Goal: Task Accomplishment & Management: Manage account settings

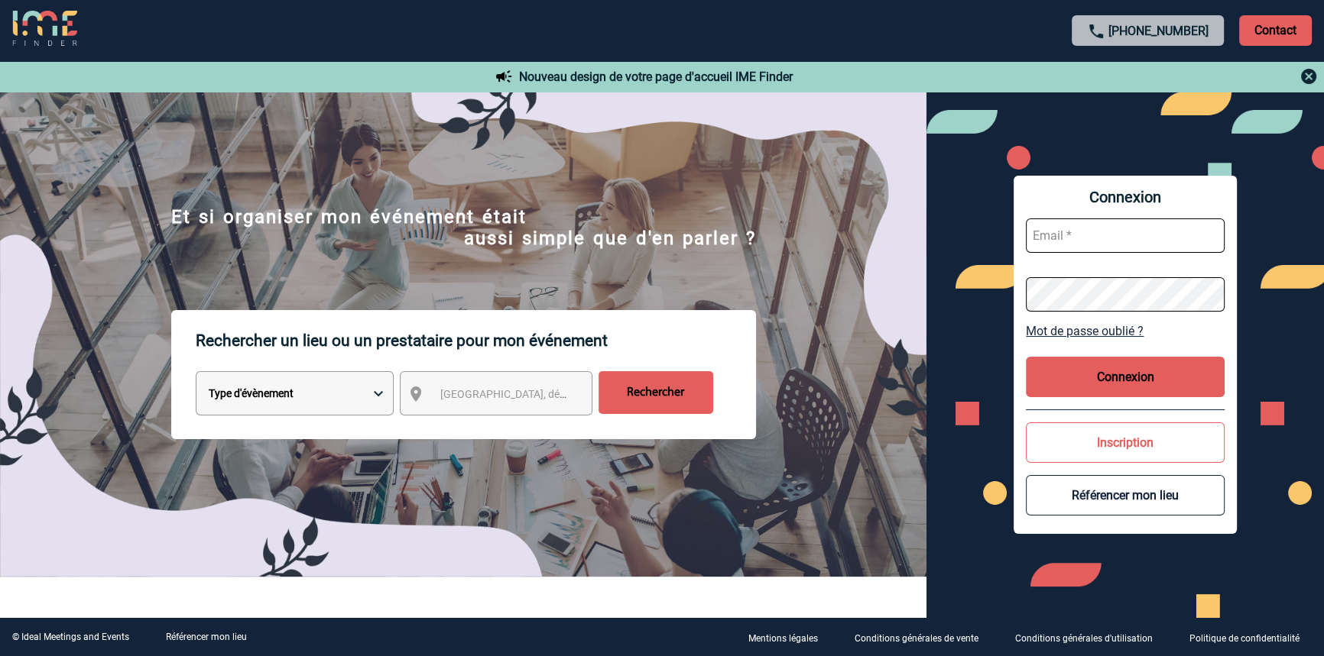
type input "[EMAIL_ADDRESS][DOMAIN_NAME]"
click at [1181, 384] on button "Connexion" at bounding box center [1125, 377] width 199 height 41
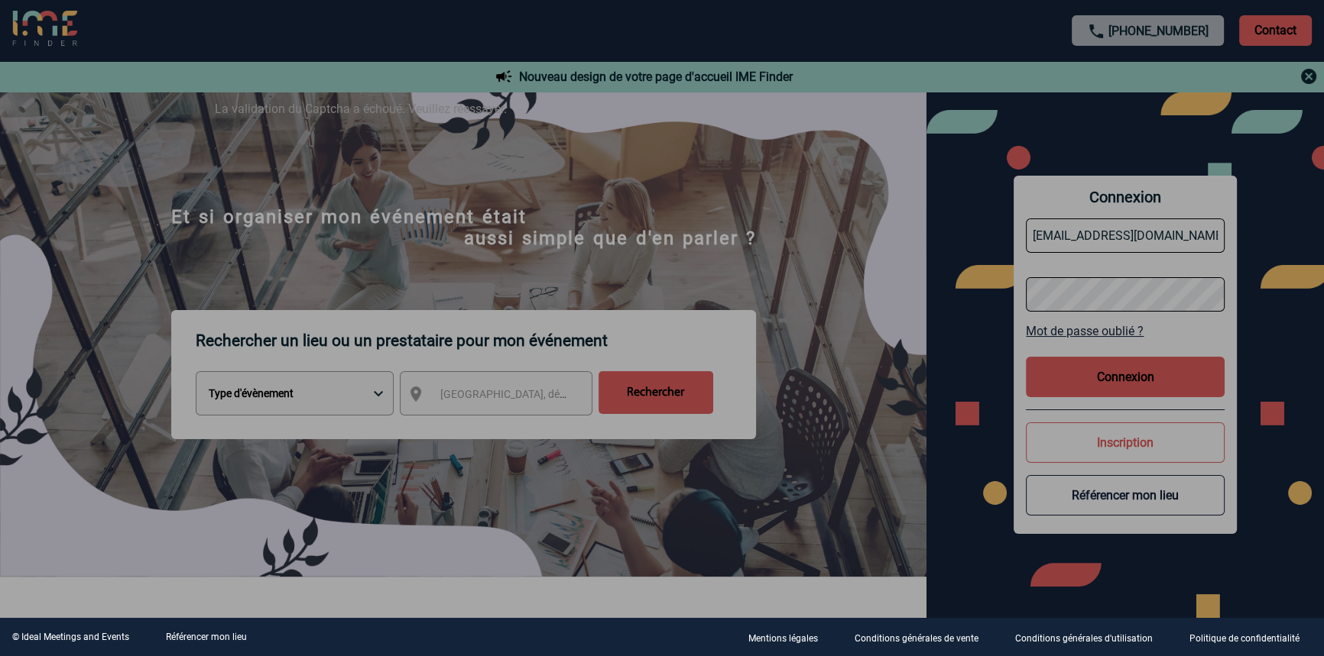
click at [765, 245] on div at bounding box center [662, 328] width 1324 height 656
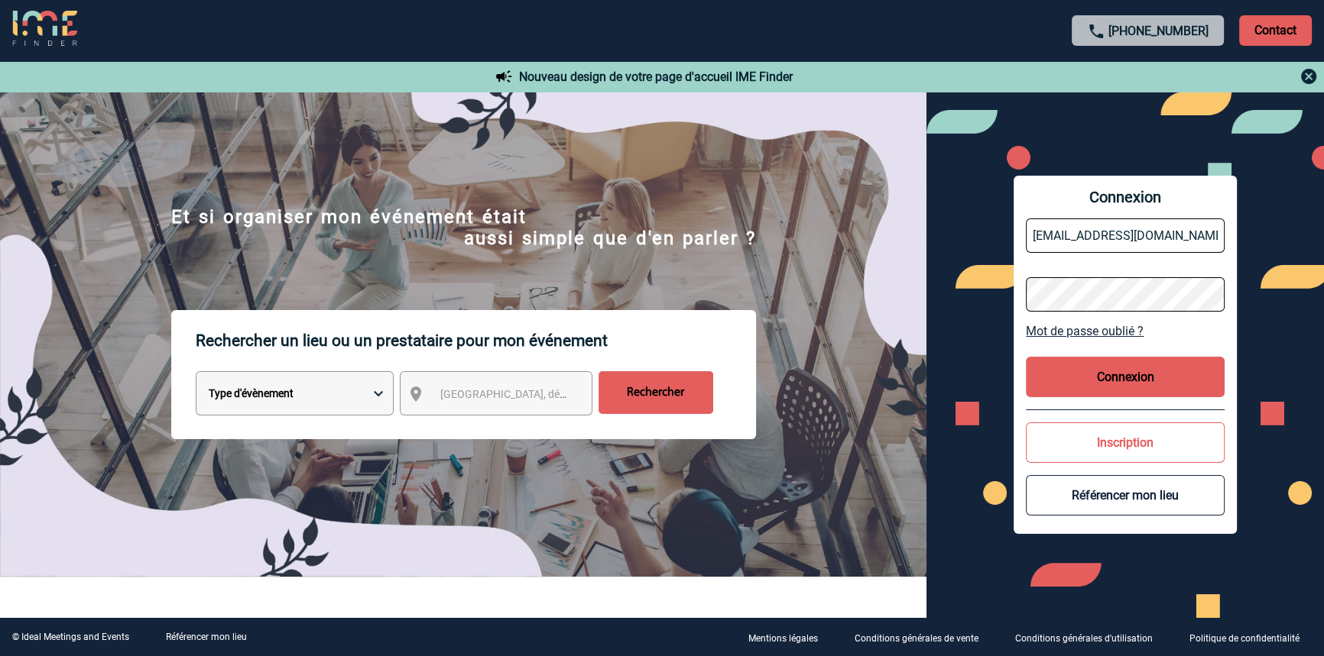
click at [1139, 377] on button "Connexion" at bounding box center [1125, 377] width 199 height 41
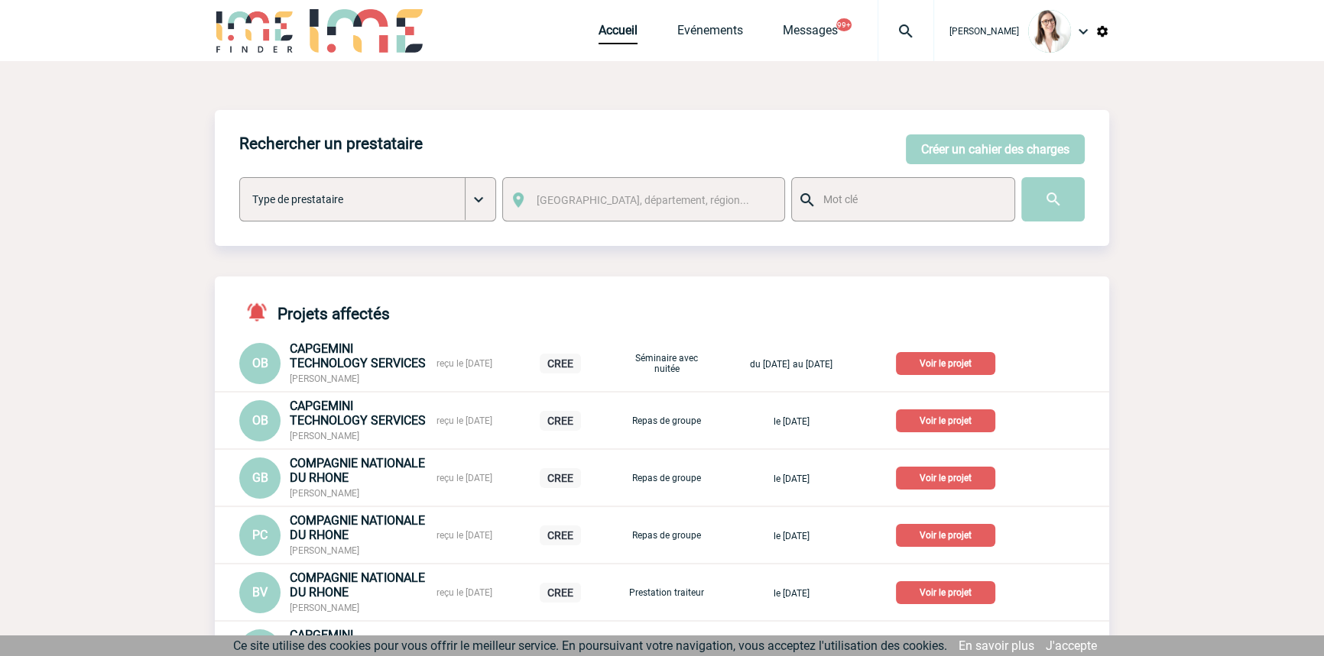
click at [894, 40] on div at bounding box center [905, 30] width 57 height 61
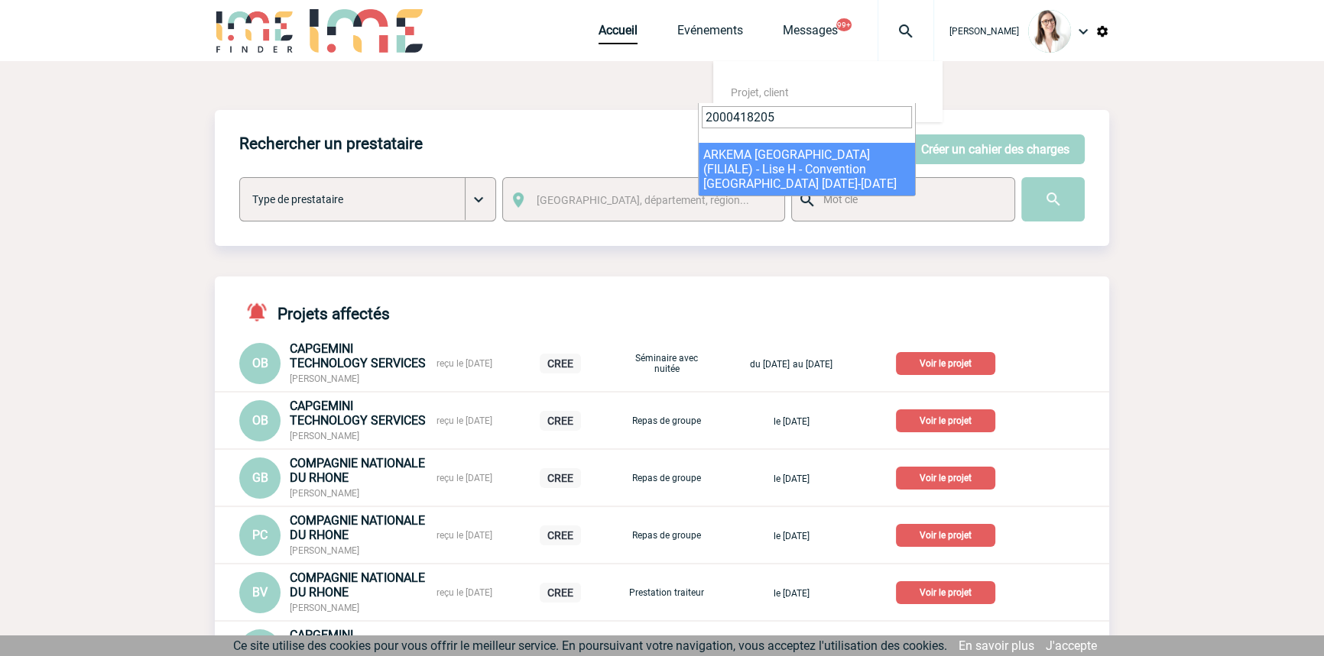
type input "2000418205"
select select "17706"
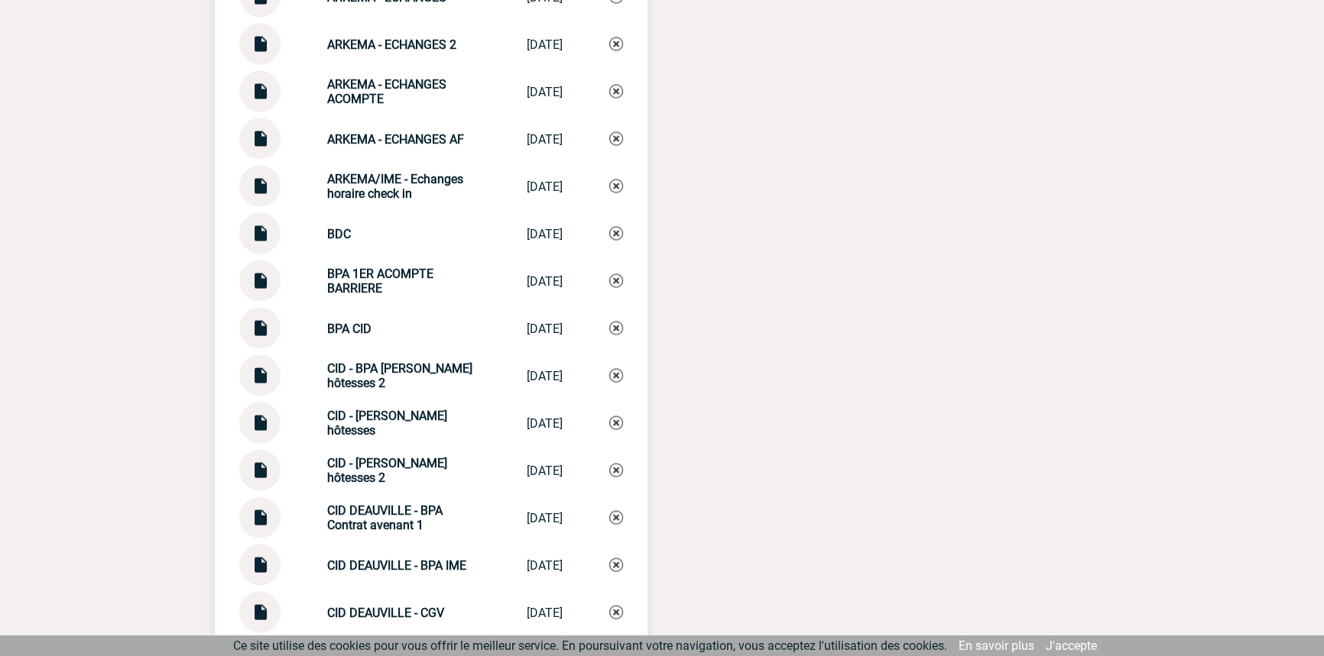
scroll to position [3790, 0]
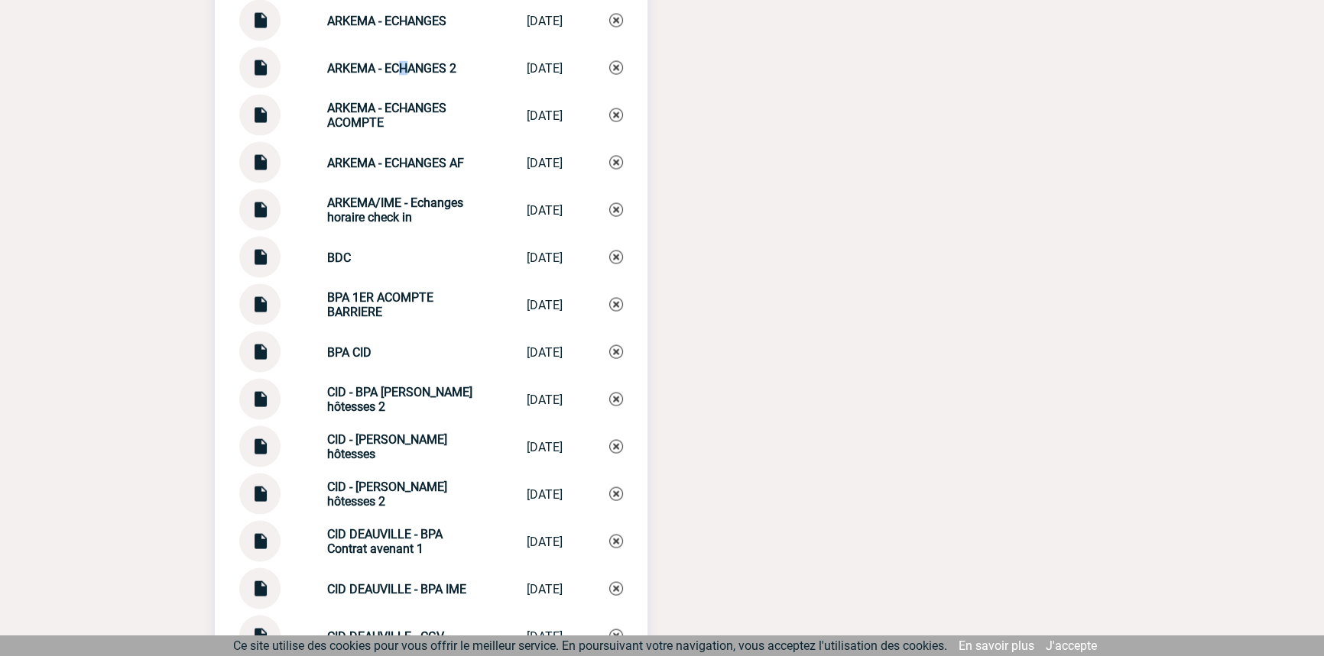
click at [395, 61] on strong "ARKEMA - ECHANGES 2" at bounding box center [391, 68] width 129 height 15
click at [396, 55] on div "ARKEMA - ECHANGES 2 ARKEMA - ECHANG... 11/09/2025" at bounding box center [431, 67] width 384 height 41
click at [619, 61] on img at bounding box center [616, 68] width 14 height 14
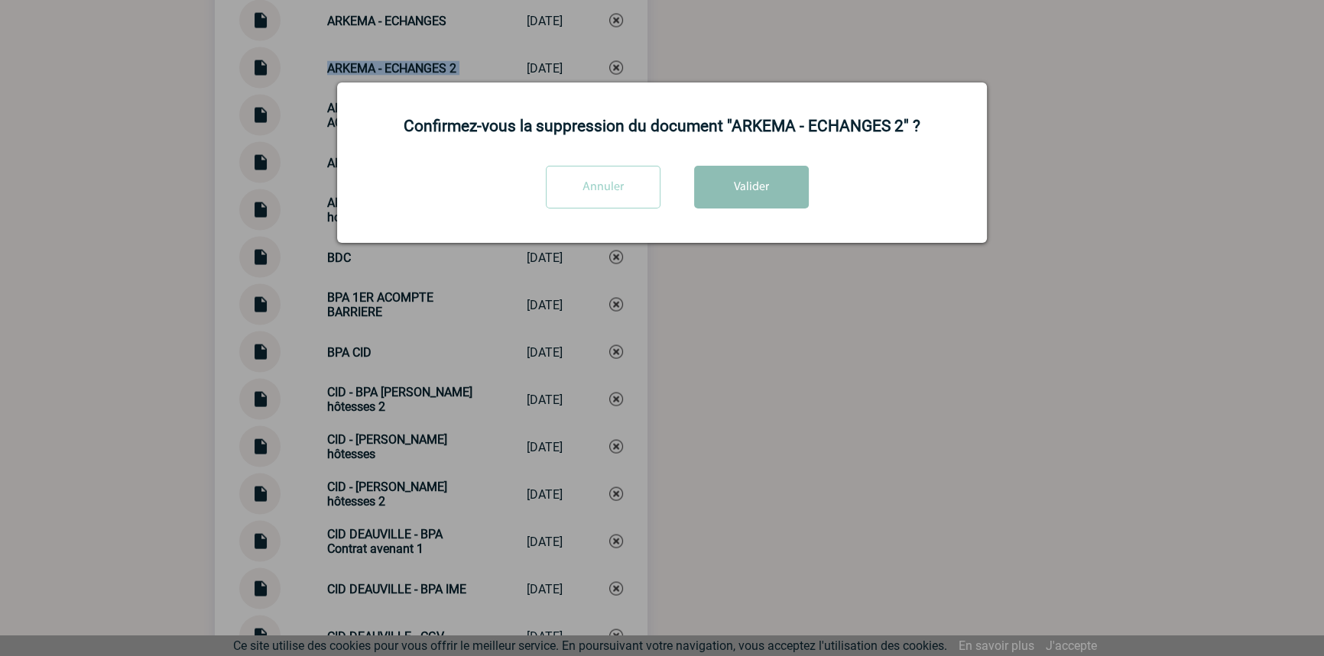
click at [740, 175] on button "Valider" at bounding box center [751, 187] width 115 height 43
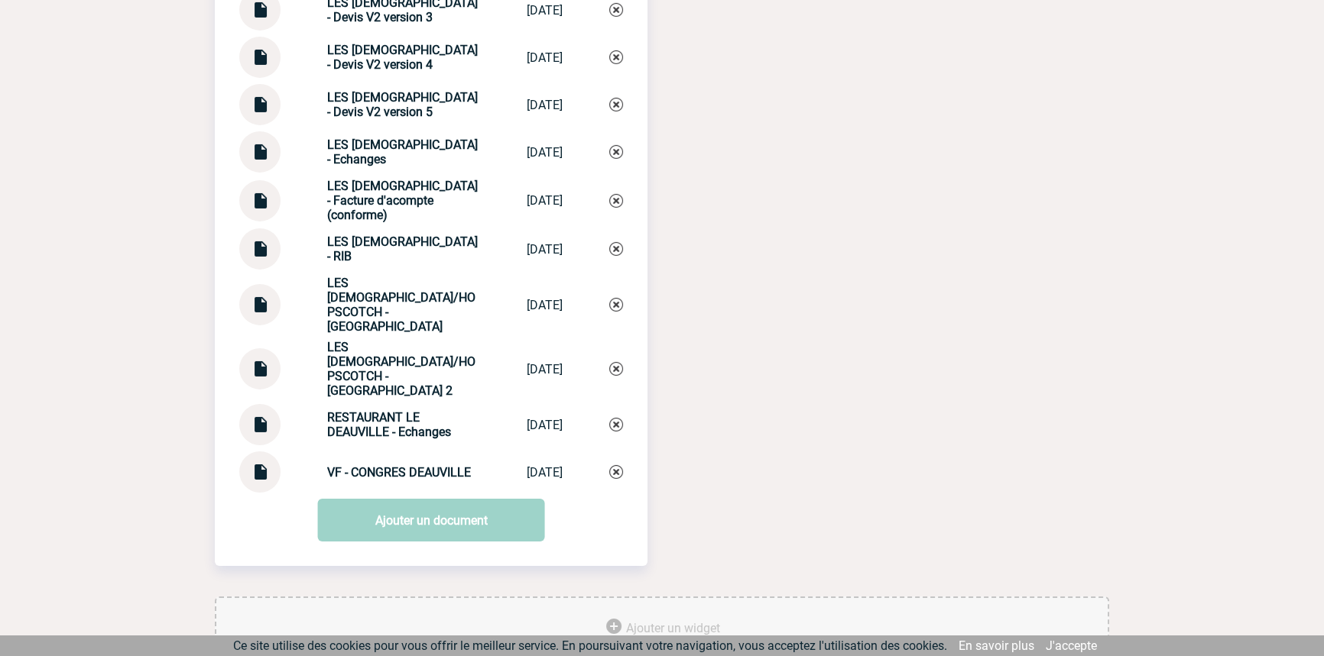
scroll to position [6381, 0]
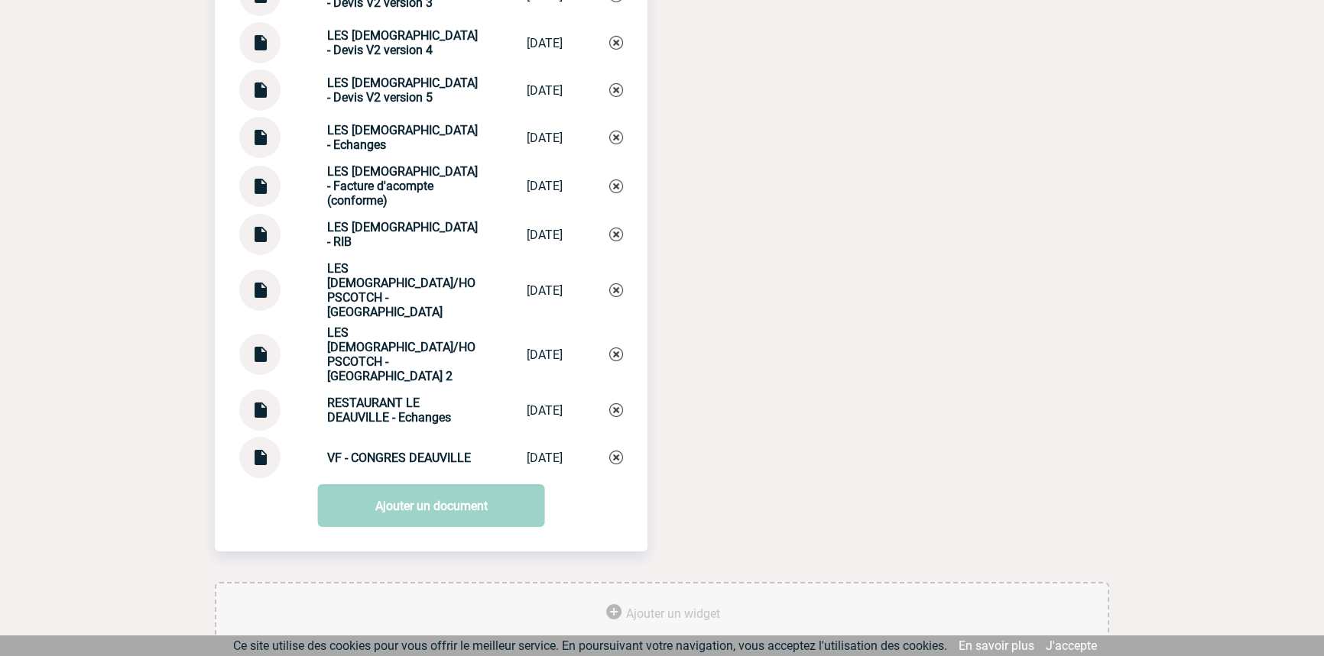
click at [410, 484] on link "Ajouter un document" at bounding box center [431, 505] width 227 height 43
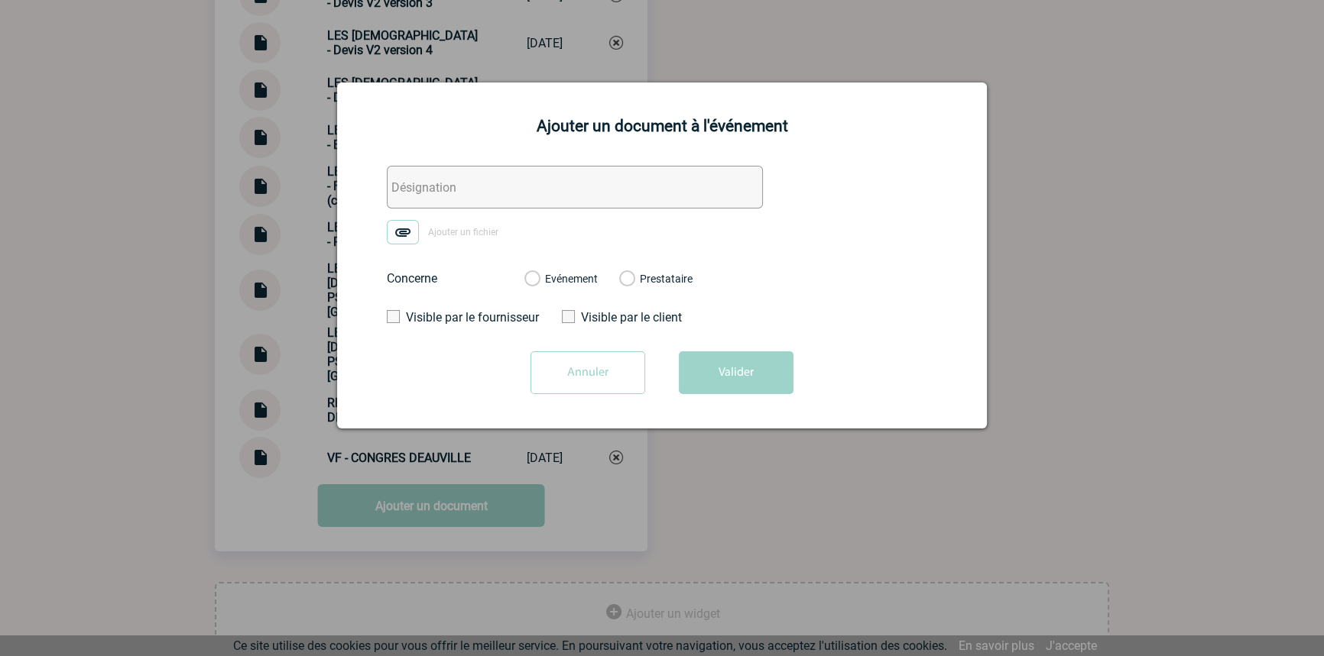
click at [433, 167] on input "text" at bounding box center [575, 187] width 376 height 43
paste input "ARKEMA - ECHANGES 2"
type input "ARKEMA - ECHANGES 2"
click at [404, 237] on img at bounding box center [403, 232] width 32 height 24
click at [0, 0] on input "Ajouter un fichier" at bounding box center [0, 0] width 0 height 0
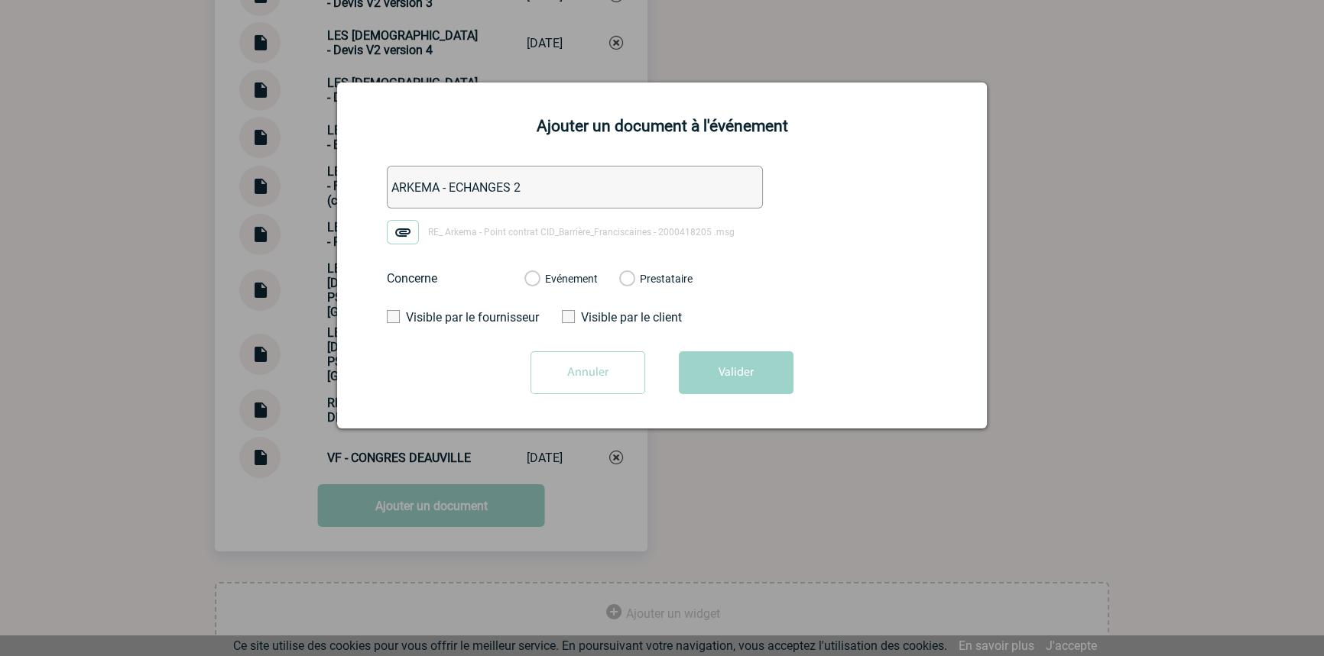
click at [575, 273] on div "Evénement" at bounding box center [560, 278] width 73 height 15
click at [539, 280] on label "Evénement" at bounding box center [531, 280] width 15 height 14
click at [0, 0] on input "Evénement" at bounding box center [0, 0] width 0 height 0
click at [705, 368] on button "Valider" at bounding box center [736, 373] width 115 height 43
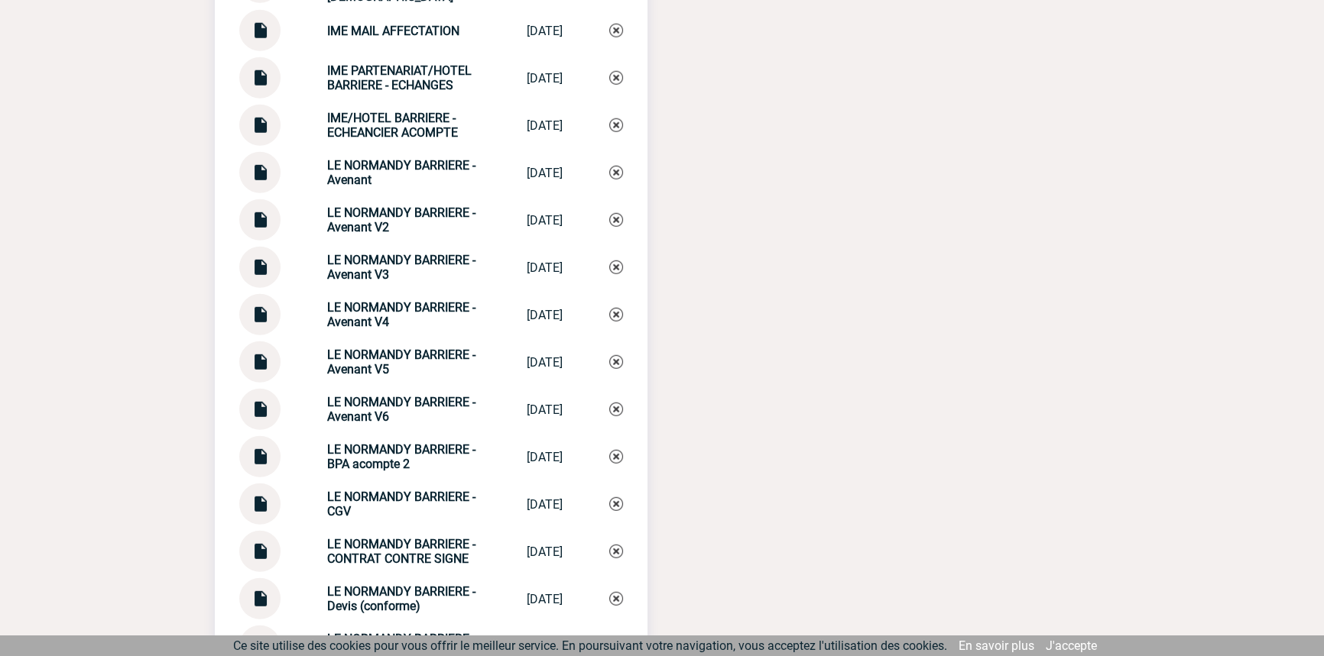
scroll to position [5222, 0]
